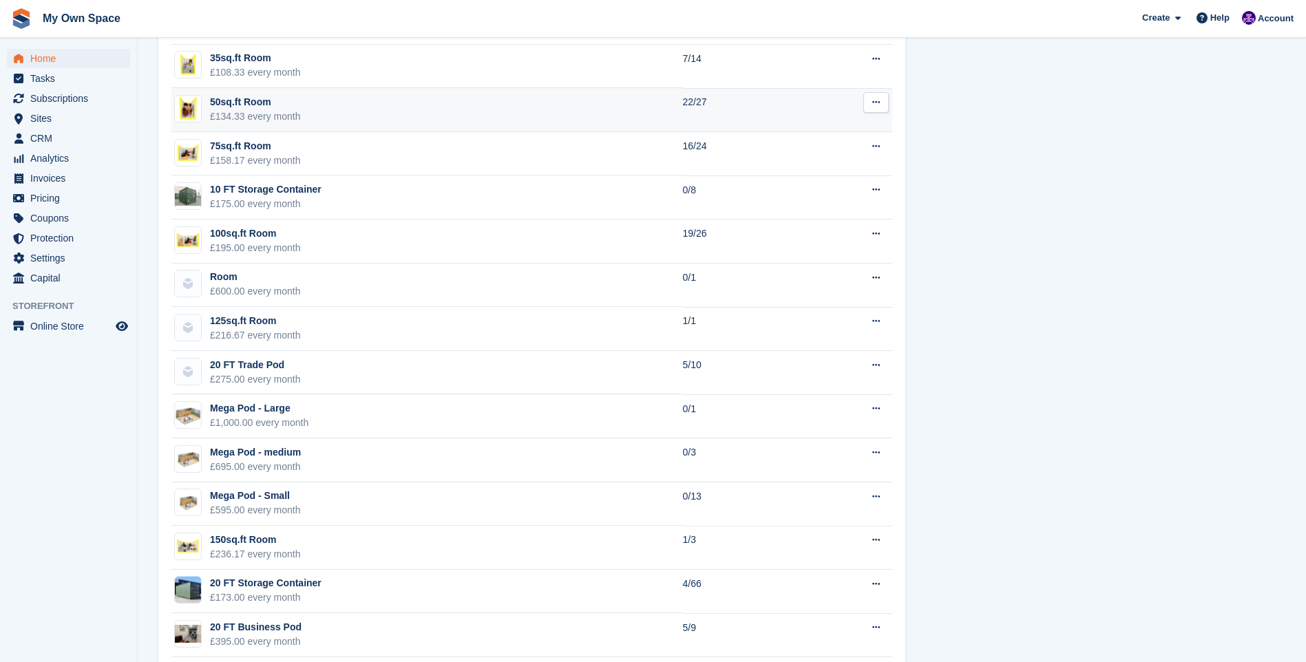
scroll to position [1133, 0]
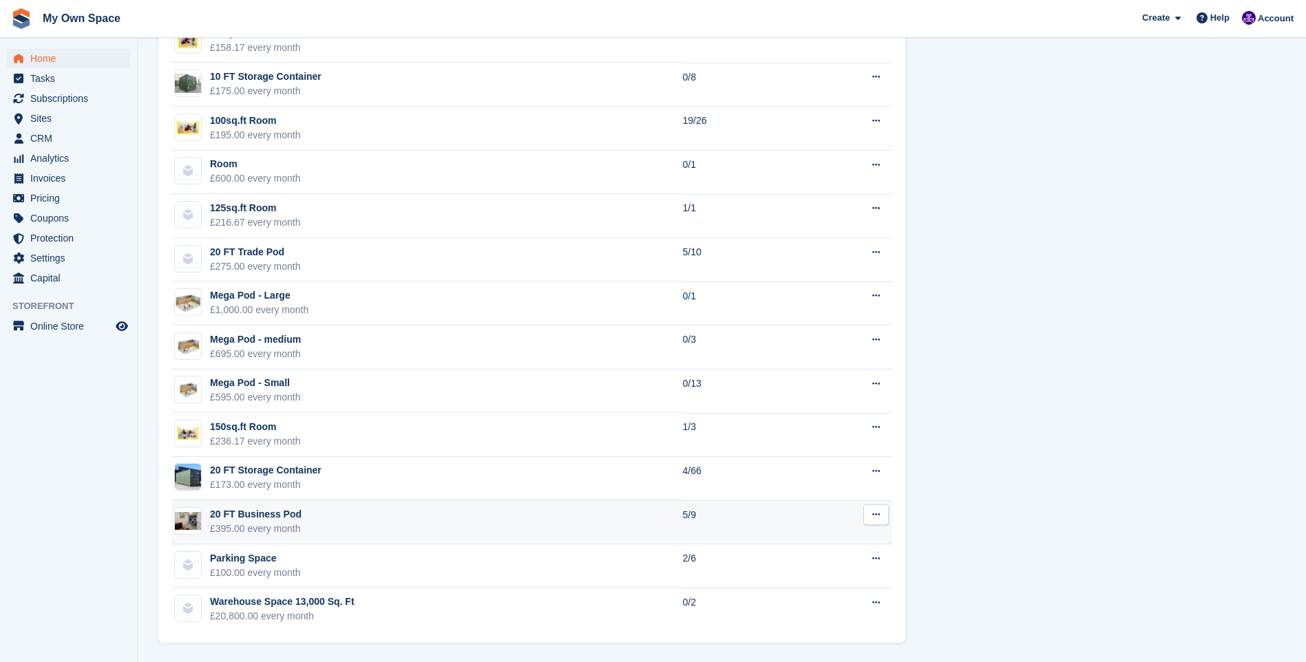
click at [248, 522] on div "£395.00 every month" at bounding box center [256, 529] width 92 height 14
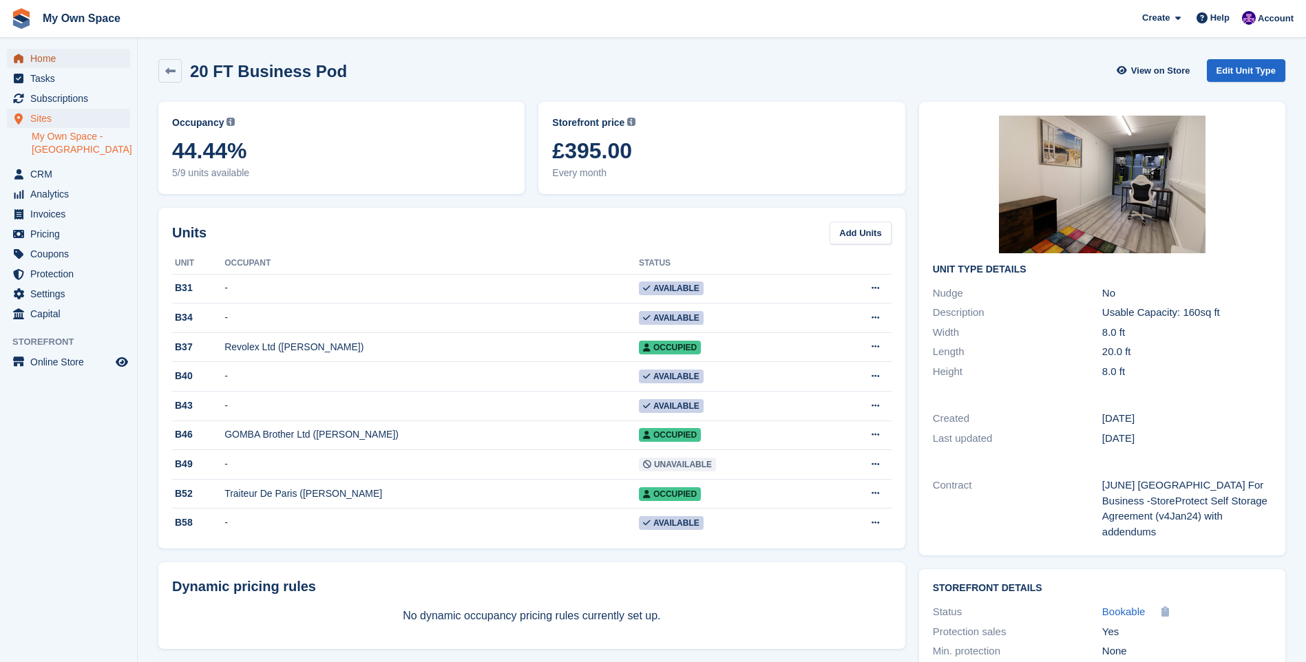
click at [26, 56] on span "menu" at bounding box center [18, 58] width 17 height 17
